Goal: Task Accomplishment & Management: Complete application form

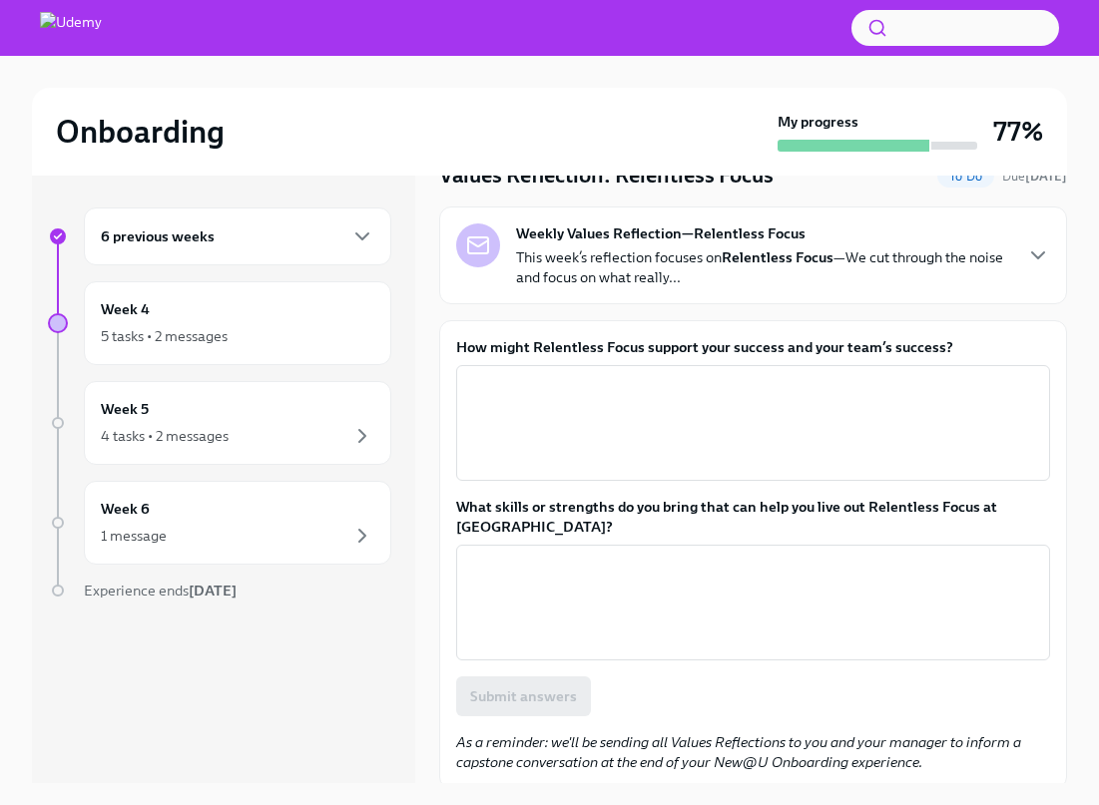
scroll to position [93, 0]
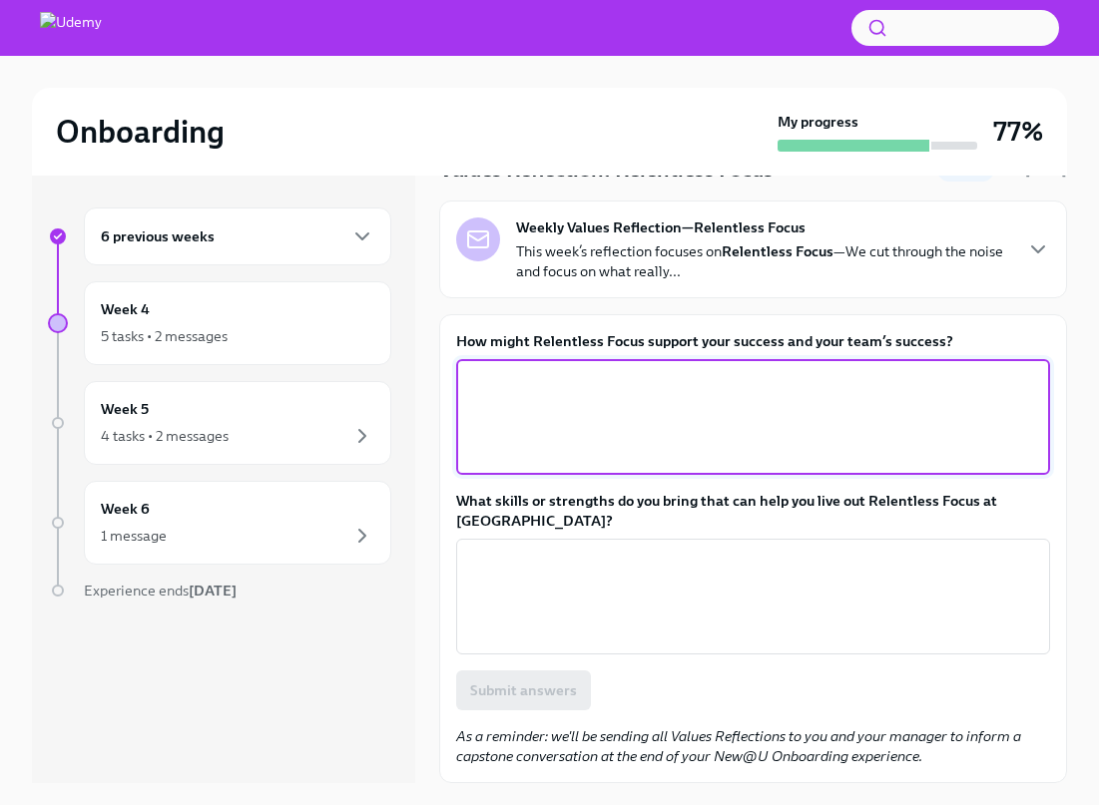
click at [849, 422] on textarea "How might Relentless Focus support your success and your team’s success?" at bounding box center [753, 417] width 570 height 96
click at [617, 389] on textarea "Being bought in and lazer focused on" at bounding box center [753, 417] width 570 height 96
click at [759, 400] on textarea "Being bought in and laser focused on" at bounding box center [753, 417] width 570 height 96
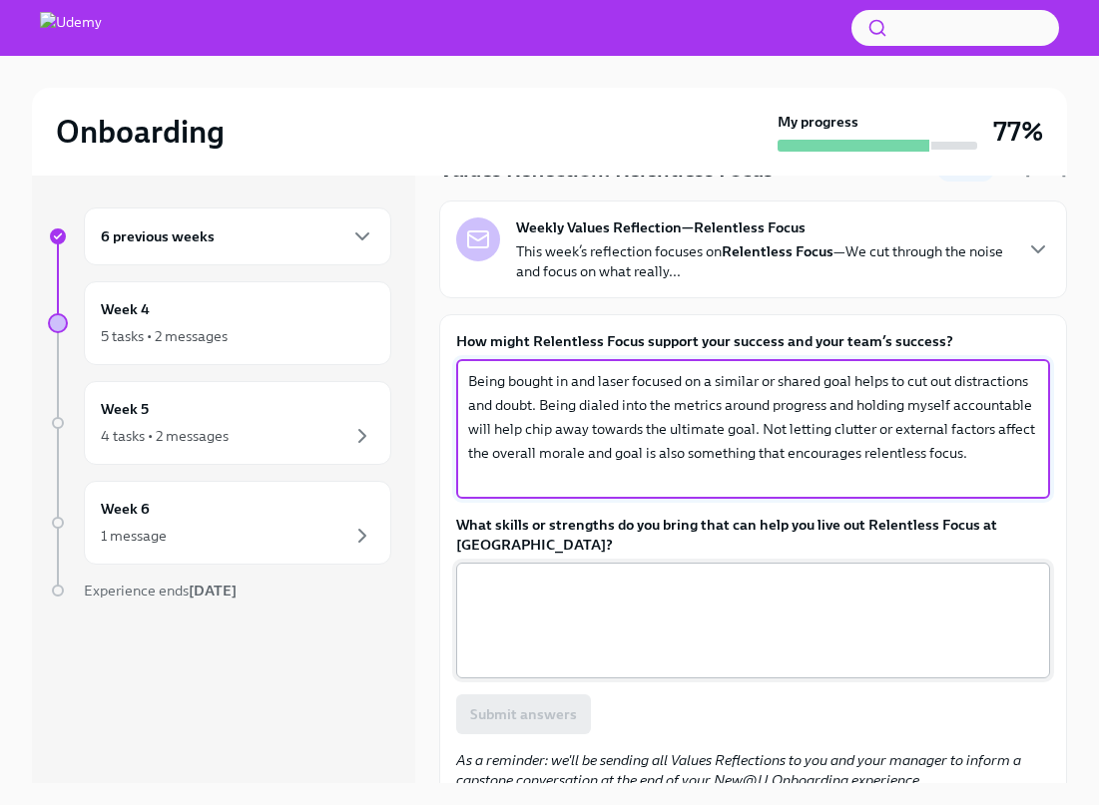
type textarea "Being bought in and laser focused on a similar or shared goal helps to cut out …"
click at [713, 652] on textarea "What skills or strengths do you bring that can help you live out Relentless Foc…" at bounding box center [753, 621] width 570 height 96
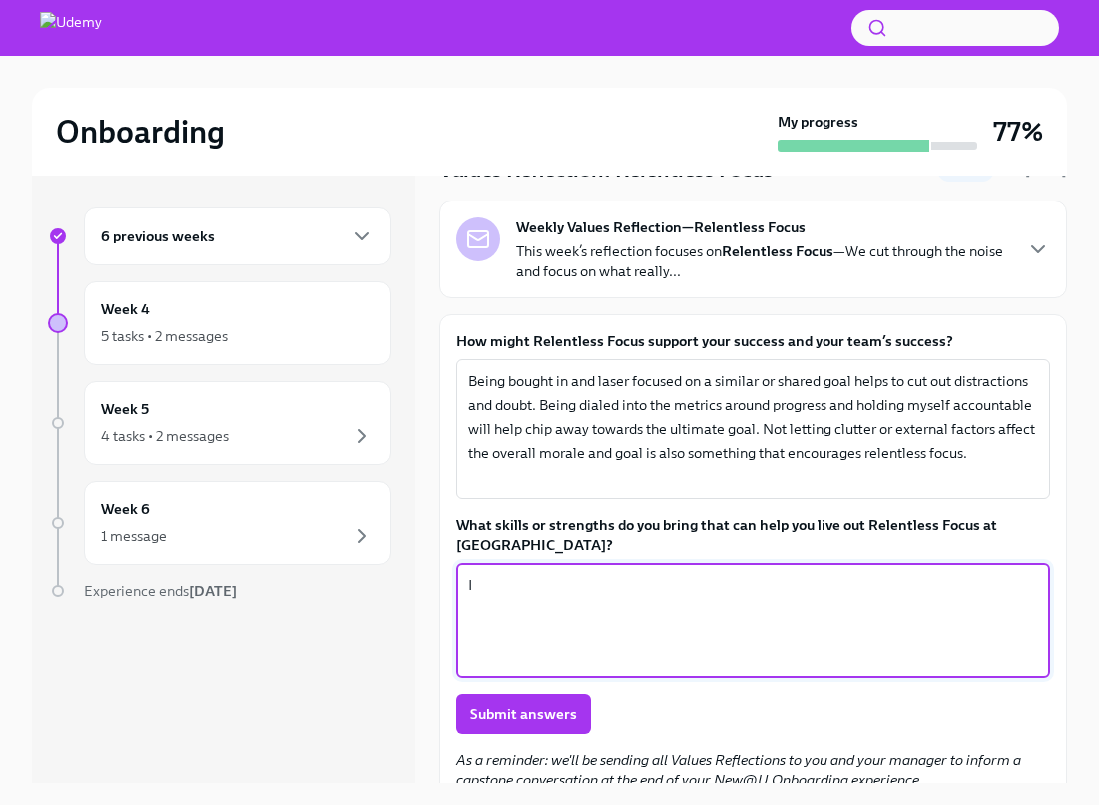
type textarea "I"
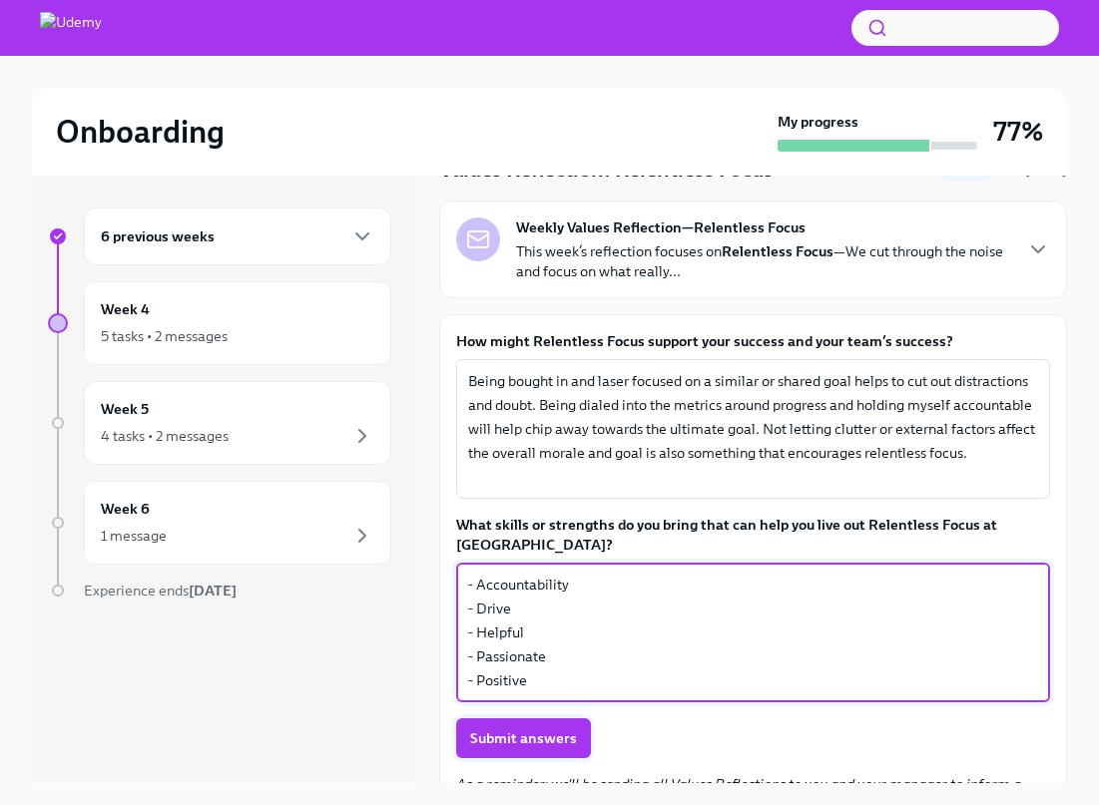
type textarea "- Accountability - Drive - Helpful - Passionate - Positive"
click at [552, 733] on span "Submit answers" at bounding box center [523, 739] width 107 height 20
